Goal: Entertainment & Leisure: Consume media (video, audio)

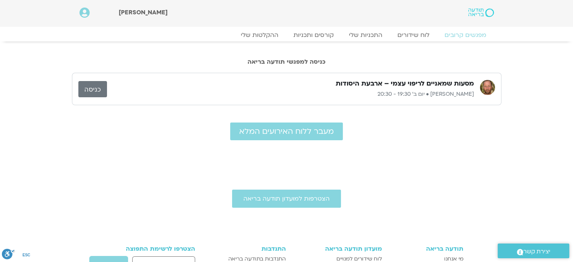
click at [88, 87] on link "כניסה" at bounding box center [92, 89] width 29 height 16
click at [264, 36] on link "ההקלטות שלי" at bounding box center [259, 34] width 63 height 9
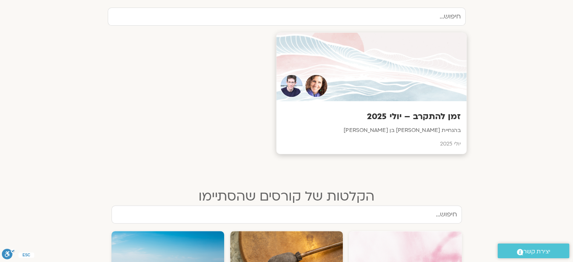
scroll to position [264, 0]
click at [398, 115] on h3 "זמן להתקרב – יולי 2025" at bounding box center [371, 117] width 179 height 12
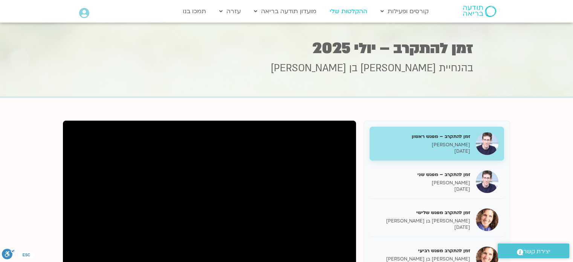
click at [352, 9] on link "ההקלטות שלי" at bounding box center [348, 11] width 45 height 14
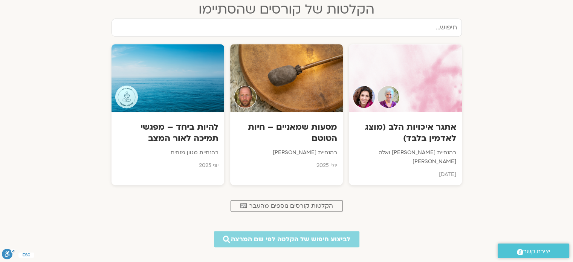
scroll to position [451, 0]
